Goal: Find specific page/section: Find specific page/section

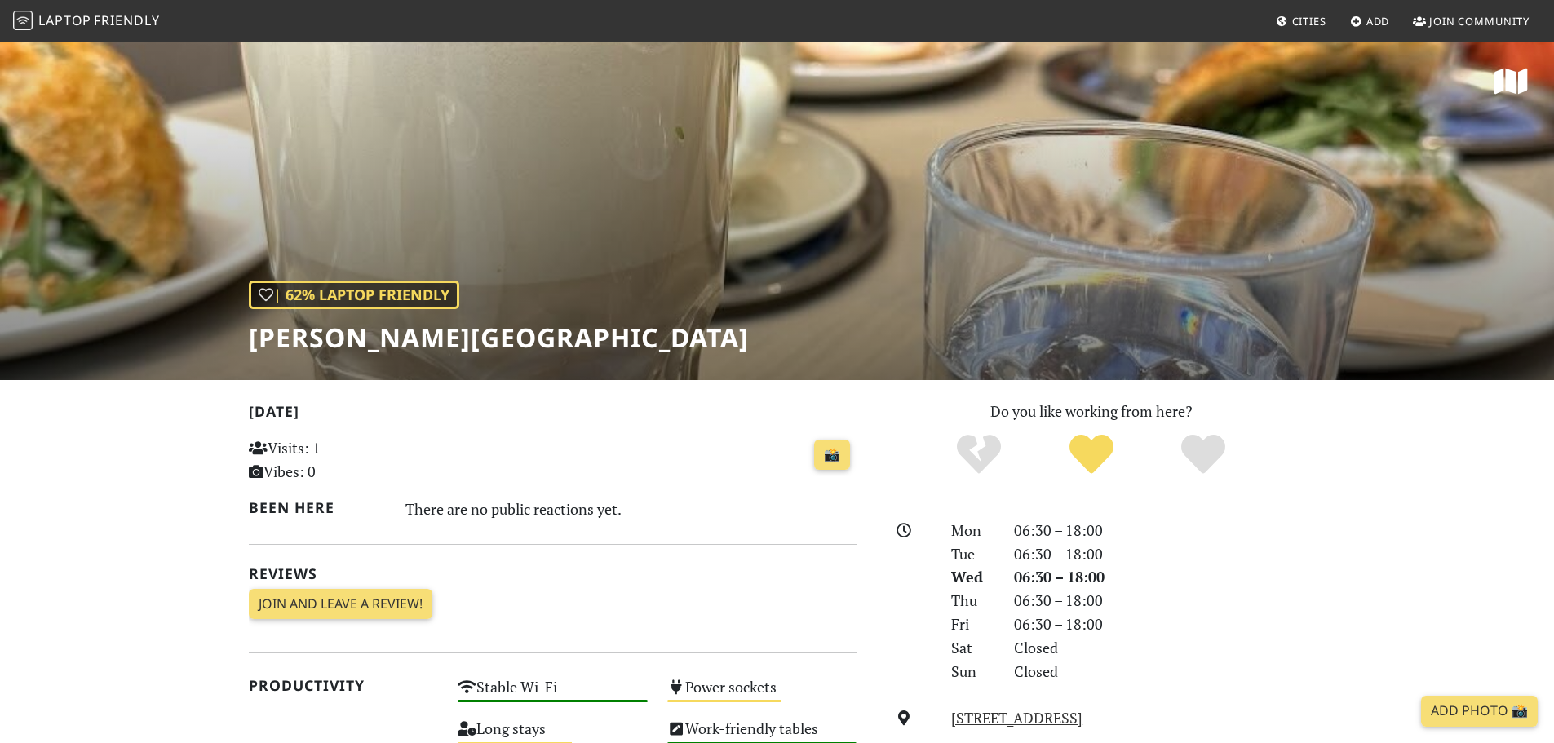
click at [1469, 22] on span "Join Community" at bounding box center [1479, 21] width 100 height 15
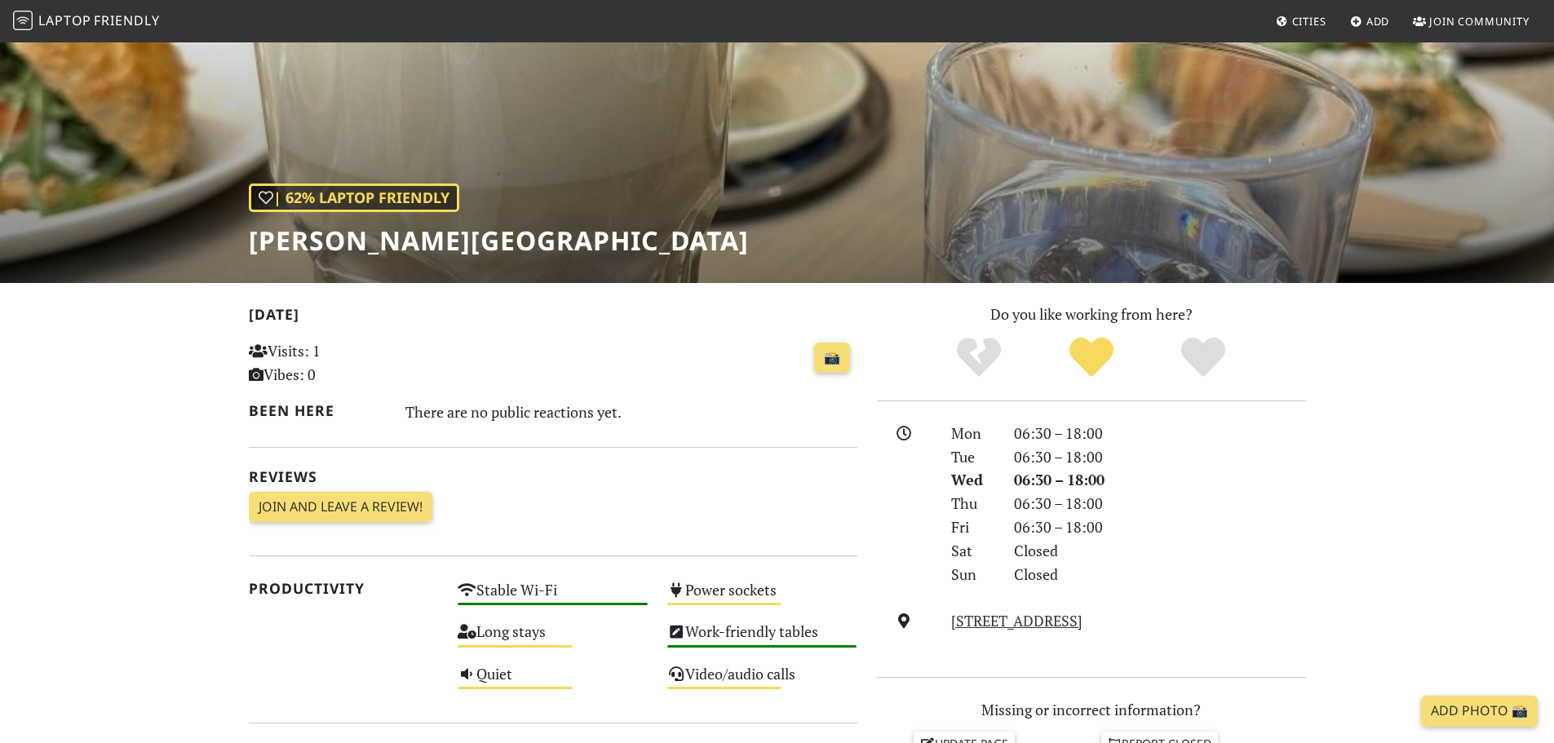
scroll to position [326, 0]
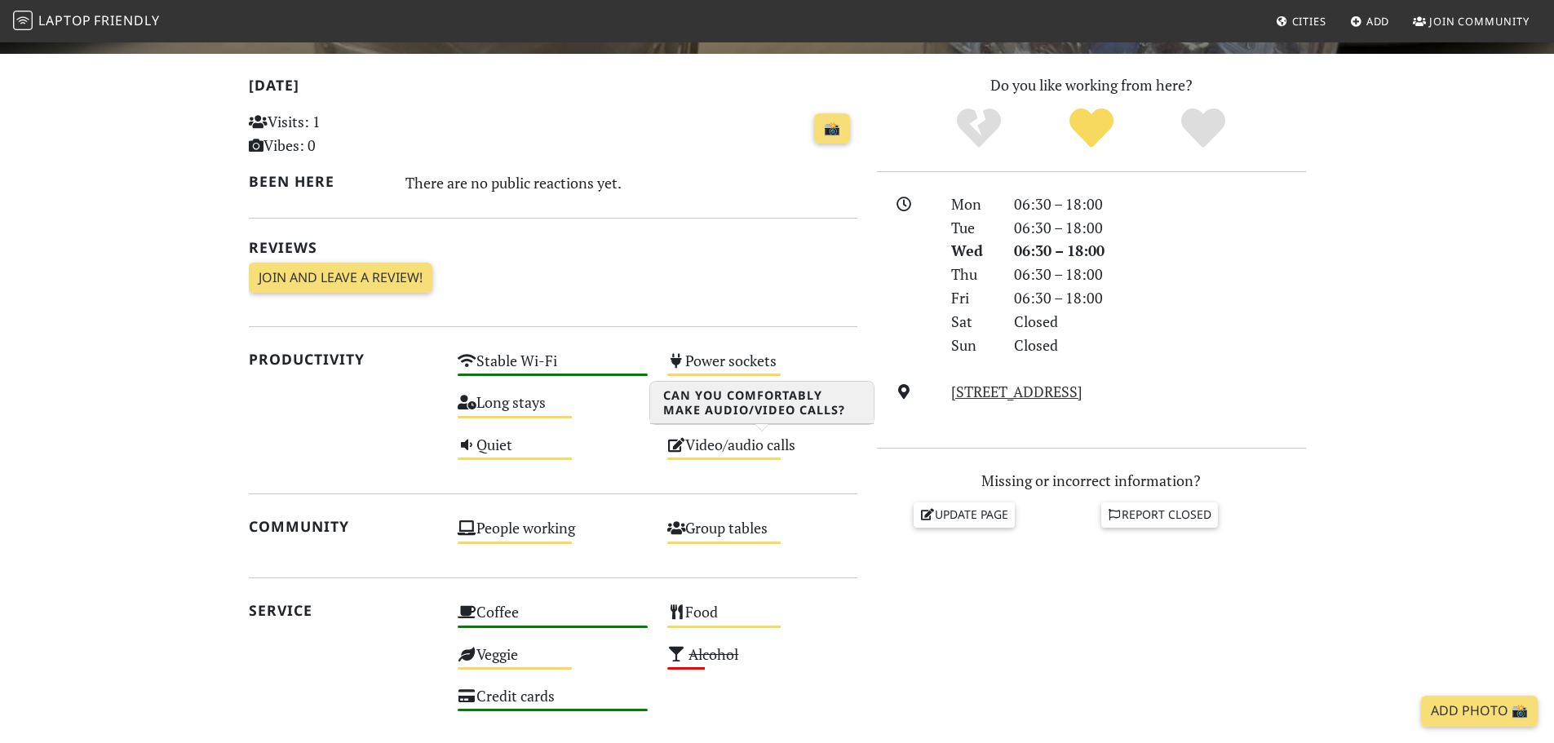
click at [693, 449] on div "Video/audio calls Medium" at bounding box center [763, 453] width 210 height 42
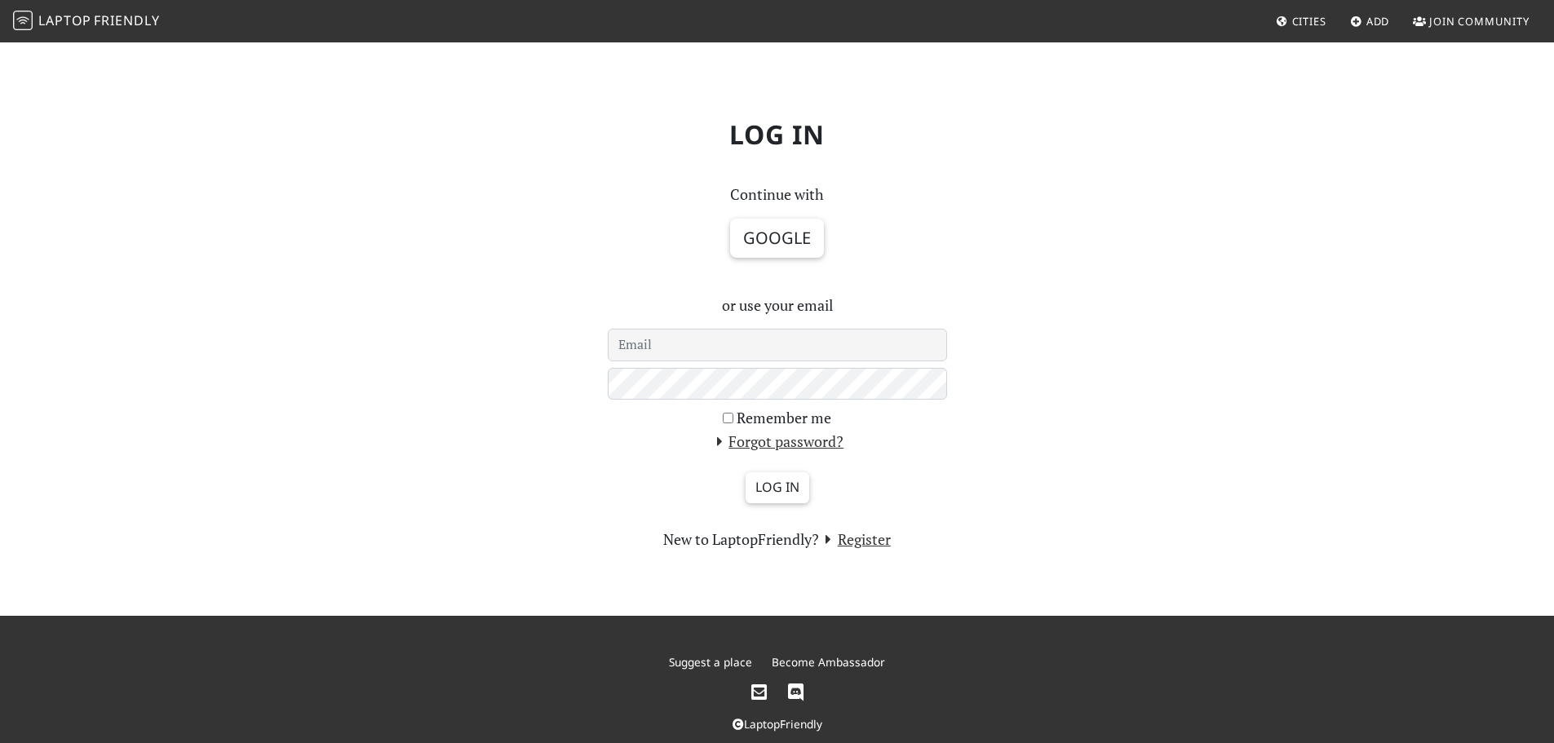
drag, startPoint x: 742, startPoint y: 347, endPoint x: 744, endPoint y: 335, distance: 11.5
click at [742, 347] on input "email" at bounding box center [777, 345] width 339 height 33
click at [1148, 441] on div "Log in Continue with Google or use your email Remember me Forgot password? Log …" at bounding box center [777, 328] width 1077 height 445
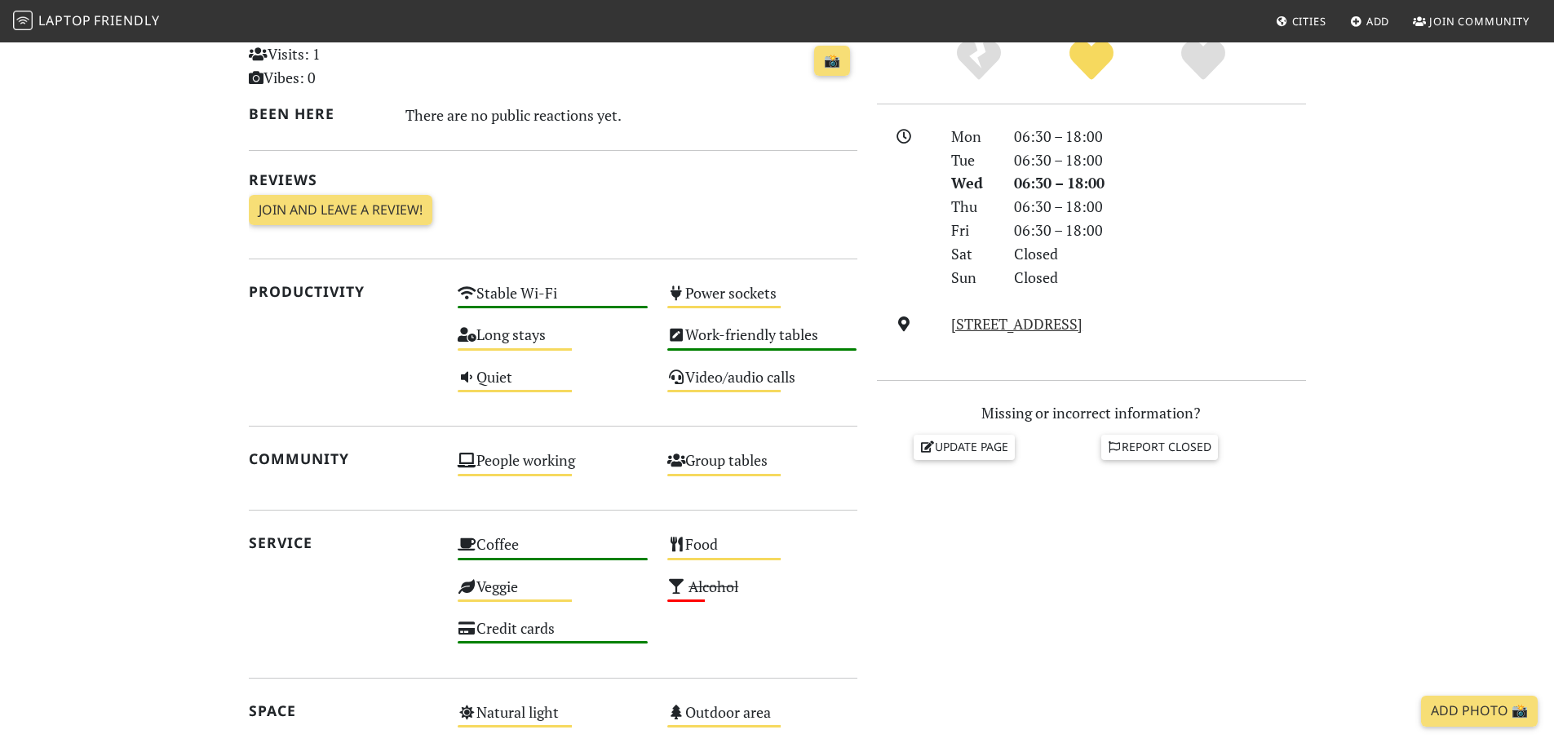
scroll to position [408, 0]
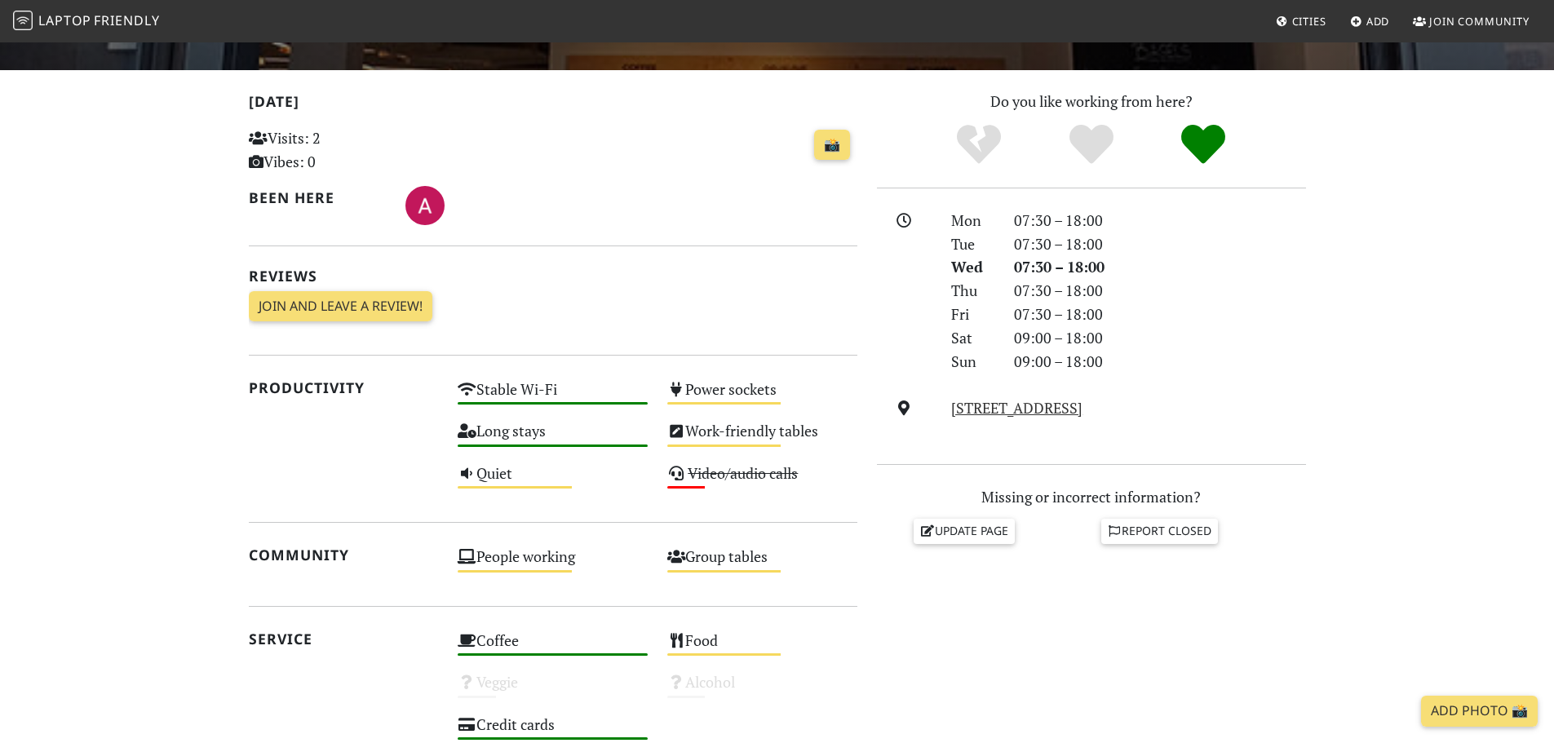
scroll to position [408, 0]
